Goal: Task Accomplishment & Management: Use online tool/utility

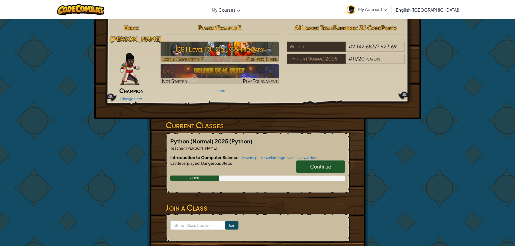
click at [216, 45] on h3 "CS1 Level 10: Cell Commentary" at bounding box center [220, 49] width 118 height 12
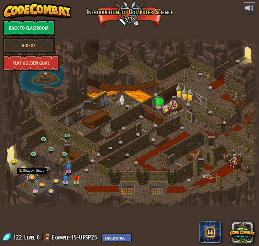
click at [33, 176] on link at bounding box center [32, 178] width 11 height 11
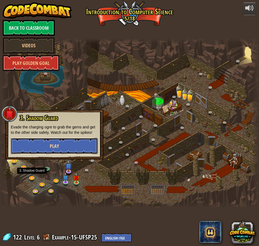
click at [37, 149] on button "Play" at bounding box center [54, 146] width 87 height 16
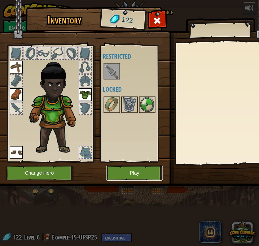
click at [142, 174] on button "Play" at bounding box center [134, 173] width 57 height 15
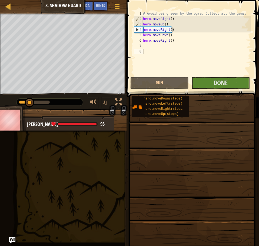
click at [180, 55] on div "# Avoid being seen by the ogre. Collect all the gems. hero . moveRight ( ) hero…" at bounding box center [196, 49] width 109 height 76
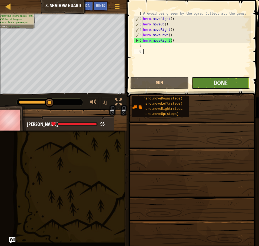
click at [234, 79] on button "Done" at bounding box center [221, 83] width 58 height 12
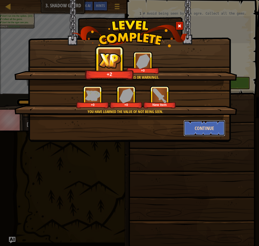
click at [205, 130] on button "Continue" at bounding box center [205, 128] width 42 height 16
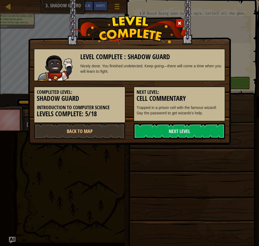
click at [171, 133] on link "Next Level" at bounding box center [180, 131] width 92 height 16
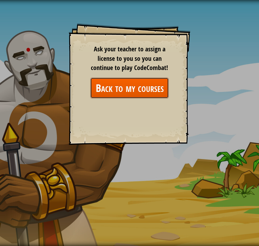
click at [150, 89] on link "Back to my courses" at bounding box center [129, 88] width 78 height 21
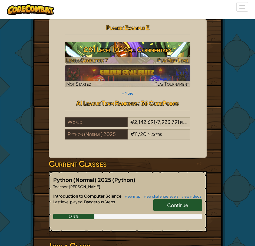
click at [138, 51] on h3 "CS1 Level 10: Cell Commentary" at bounding box center [128, 50] width 126 height 12
